Goal: Information Seeking & Learning: Compare options

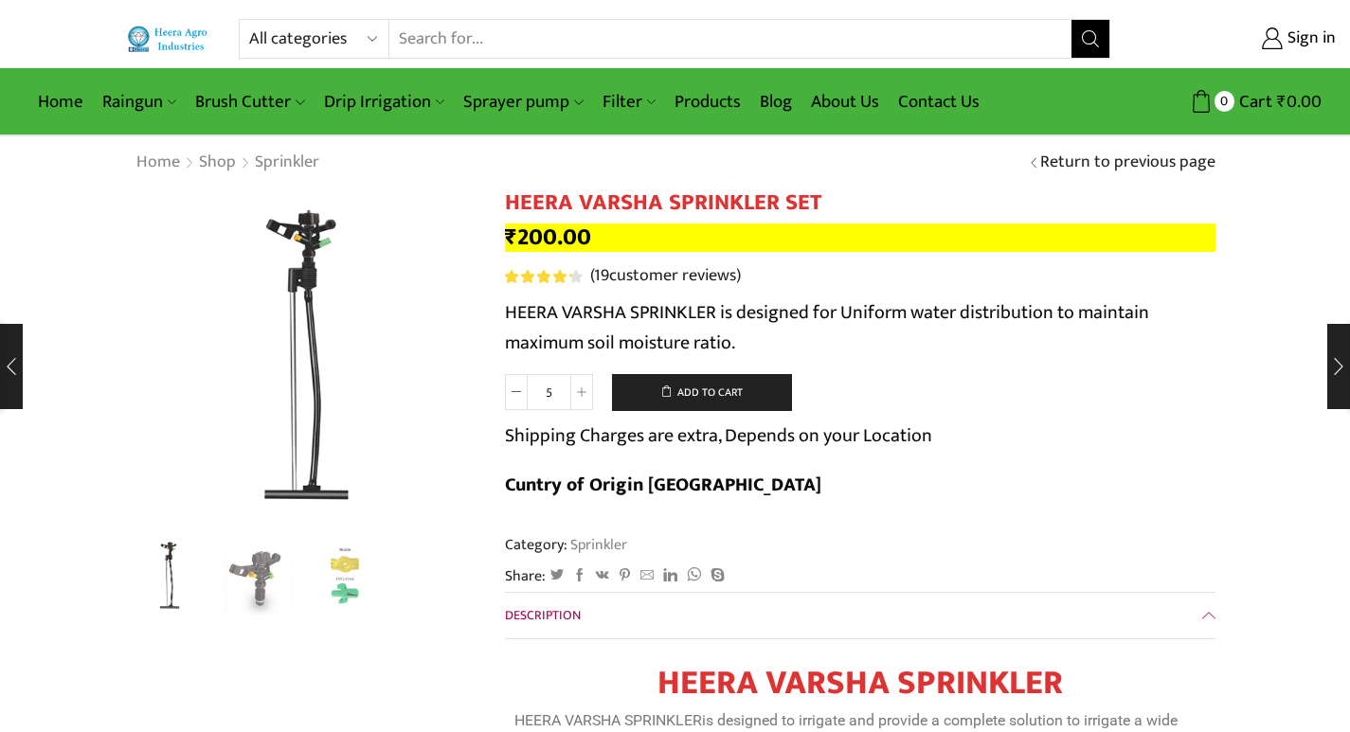
click at [369, 33] on select "All categories Accessories Air Release Valve Brush Cutter Domestic Use Drip Irr…" at bounding box center [318, 39] width 139 height 38
select select "non-return-valve-normex"
click at [249, 20] on select "All categories Accessories Air Release Valve Brush Cutter Domestic Use Drip Irr…" at bounding box center [318, 39] width 139 height 38
click at [1088, 27] on button "Search" at bounding box center [1090, 39] width 38 height 38
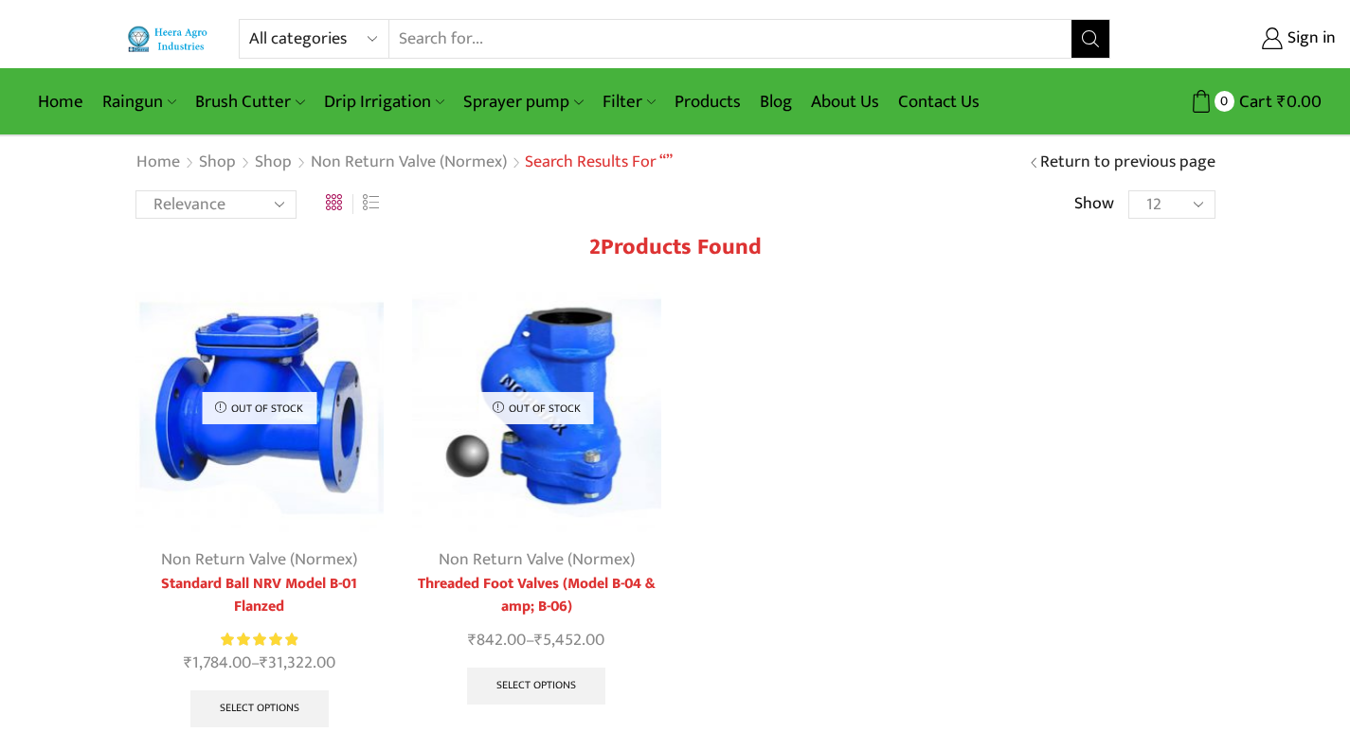
click at [367, 36] on select "All categories Accessories Air Release Valve Brush Cutter Domestic Use Drip Irr…" at bounding box center [318, 39] width 139 height 38
select select "valve"
click at [249, 20] on select "All categories Accessories Air Release Valve Brush Cutter Domestic Use Drip Irr…" at bounding box center [318, 39] width 139 height 38
click at [1096, 29] on button "Search" at bounding box center [1090, 39] width 38 height 38
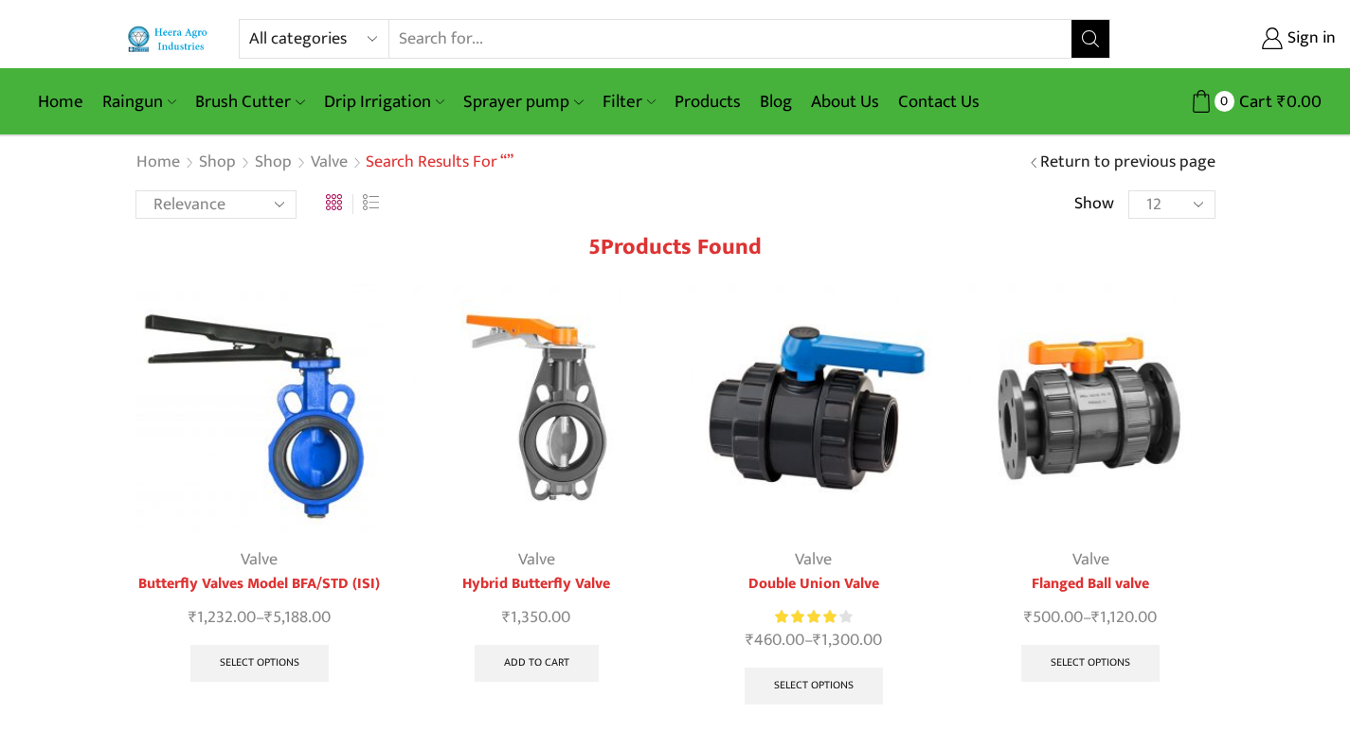
click at [324, 450] on img at bounding box center [259, 408] width 249 height 249
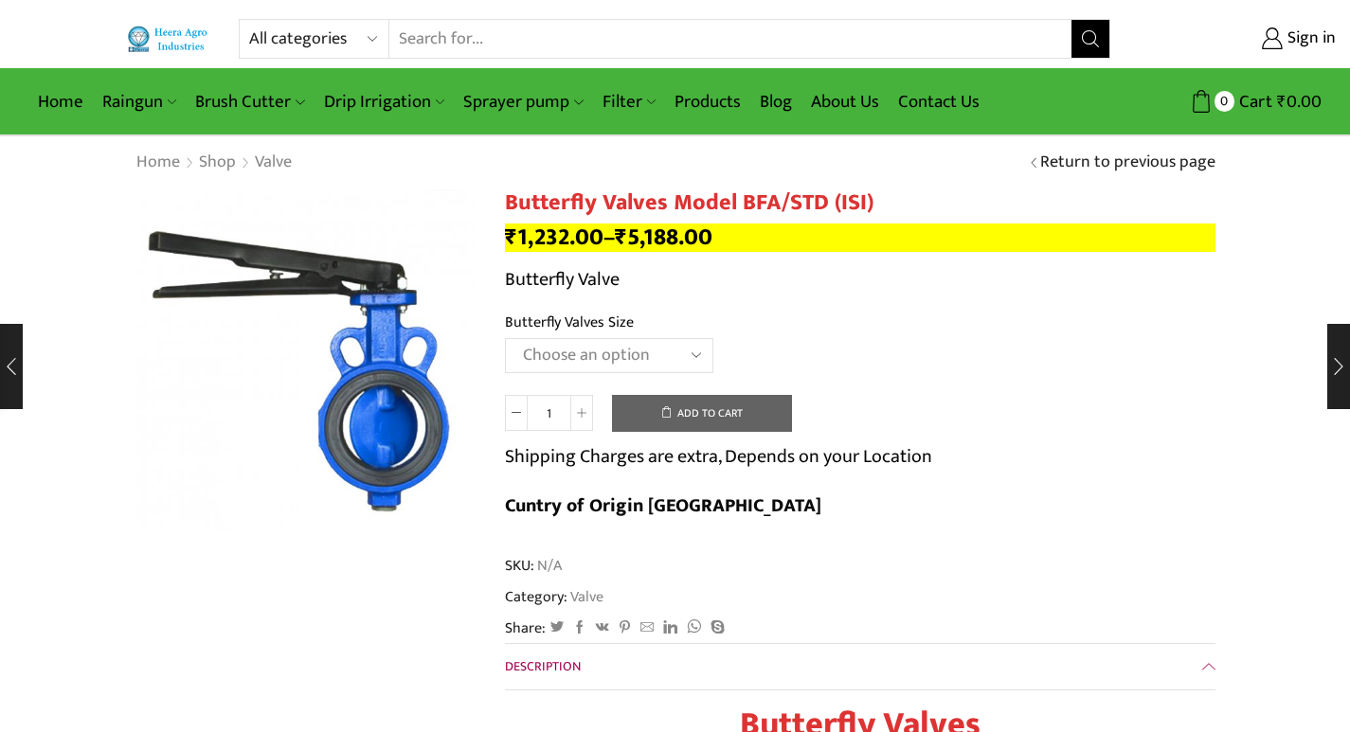
click at [567, 353] on select "Choose an option 1.5" Butterfly Valves 2"Butterfly Valves 2.5"Butterfly Valves …" at bounding box center [609, 355] width 208 height 35
click at [505, 338] on select "Choose an option 1.5" Butterfly Valves 2"Butterfly Valves 2.5"Butterfly Valves …" at bounding box center [609, 355] width 208 height 35
select select "2butterfly-valves"
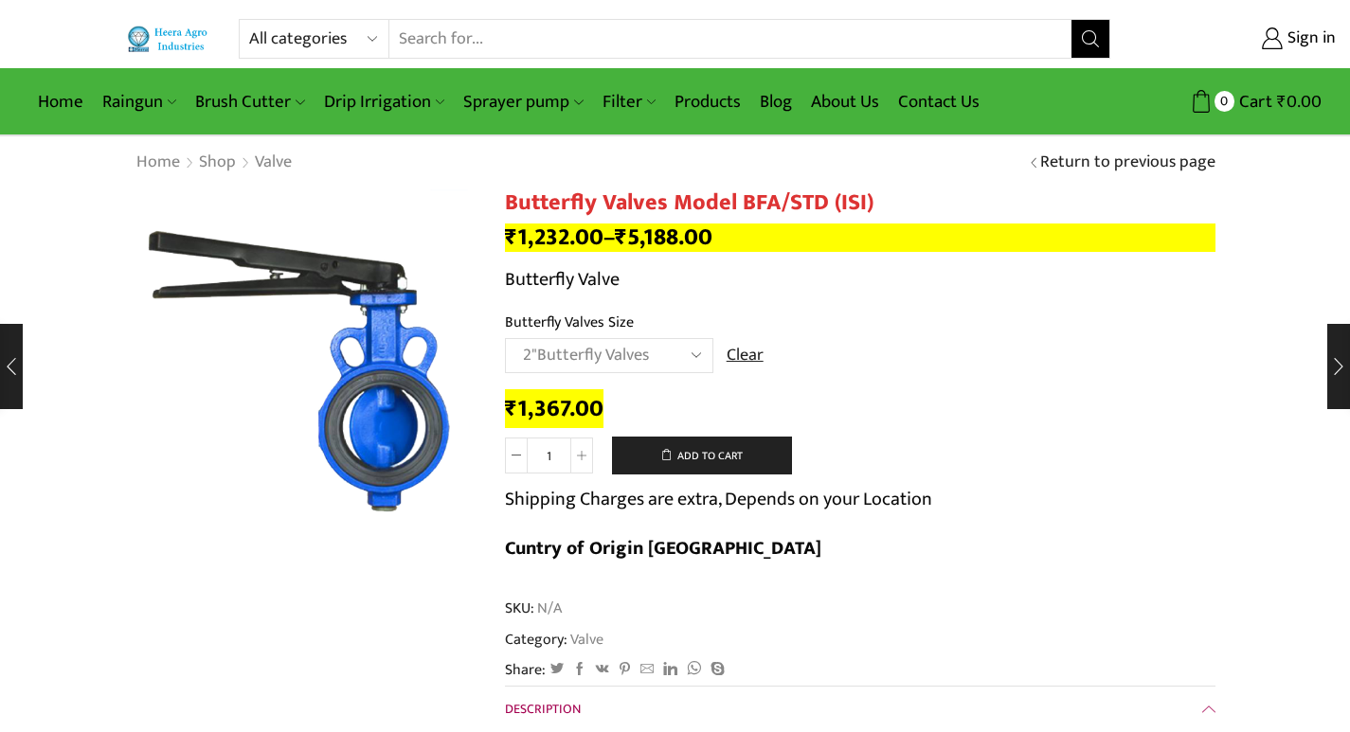
click at [369, 39] on select "All categories Accessories Air Release Valve Brush Cutter Domestic Use Drip Irr…" at bounding box center [318, 39] width 139 height 38
select select "pressure-relief-valve"
click at [249, 20] on select "All categories Accessories Air Release Valve Brush Cutter Domestic Use Drip Irr…" at bounding box center [318, 39] width 139 height 38
click at [1077, 37] on button "Search" at bounding box center [1090, 39] width 38 height 38
